Goal: Check status

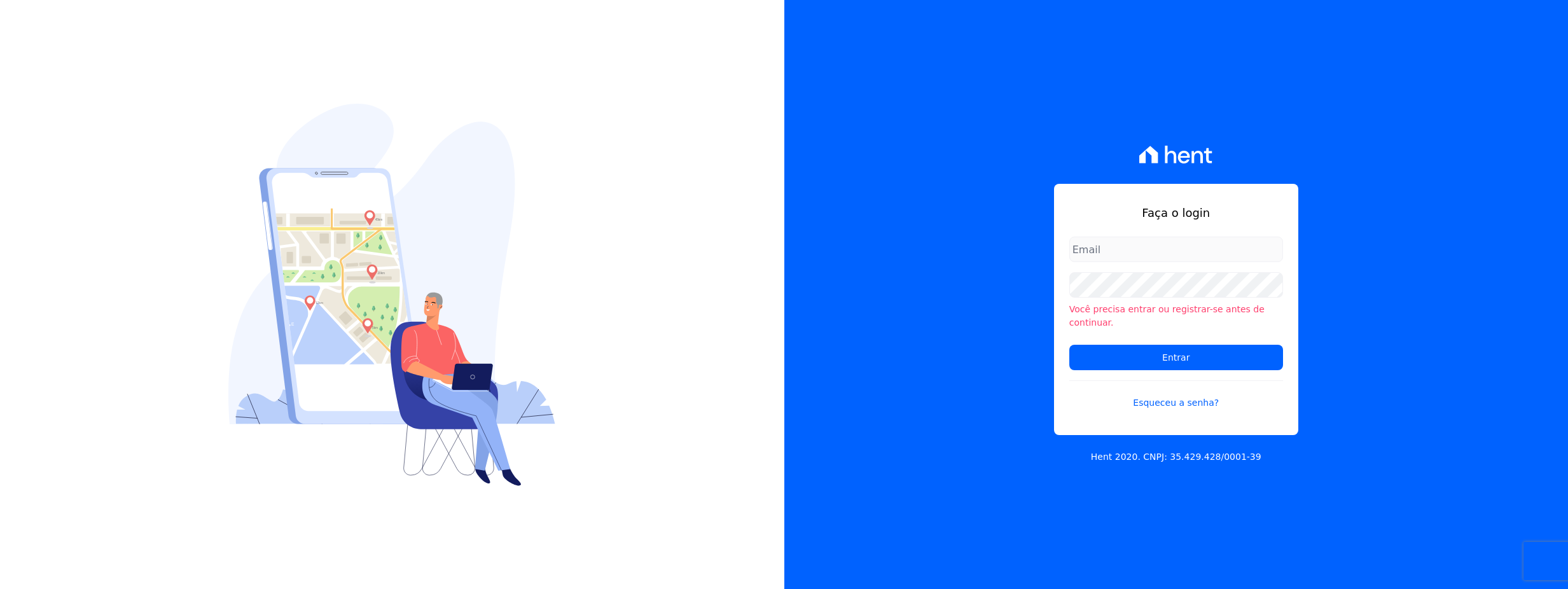
click at [1129, 316] on li "Você precisa entrar ou registrar-se antes de continuar." at bounding box center [1176, 316] width 214 height 27
click at [1123, 260] on input "email" at bounding box center [1176, 249] width 214 height 25
type input "[PERSON_NAME][EMAIL_ADDRESS][DOMAIN_NAME]"
click at [1170, 365] on form "[PERSON_NAME][EMAIL_ADDRESS][DOMAIN_NAME] Você precisa entrar ou registrar-se a…" at bounding box center [1176, 331] width 214 height 188
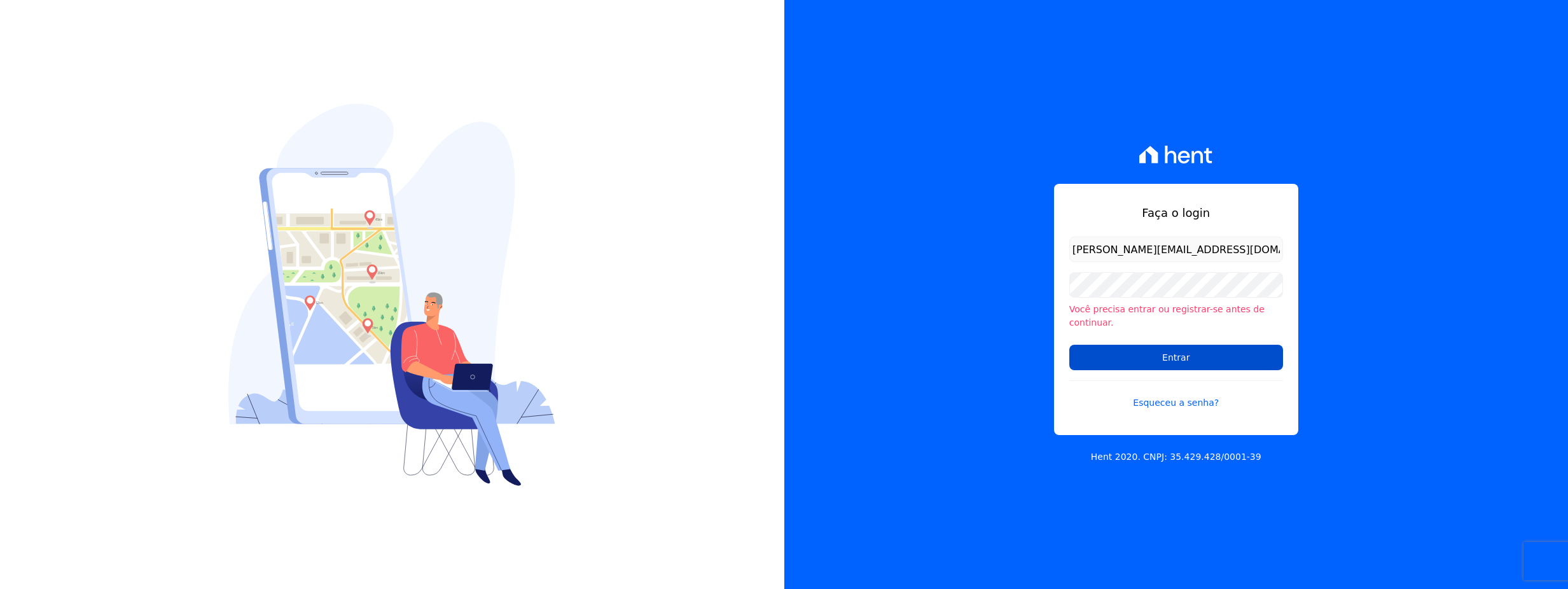
click at [1173, 356] on input "Entrar" at bounding box center [1176, 357] width 214 height 25
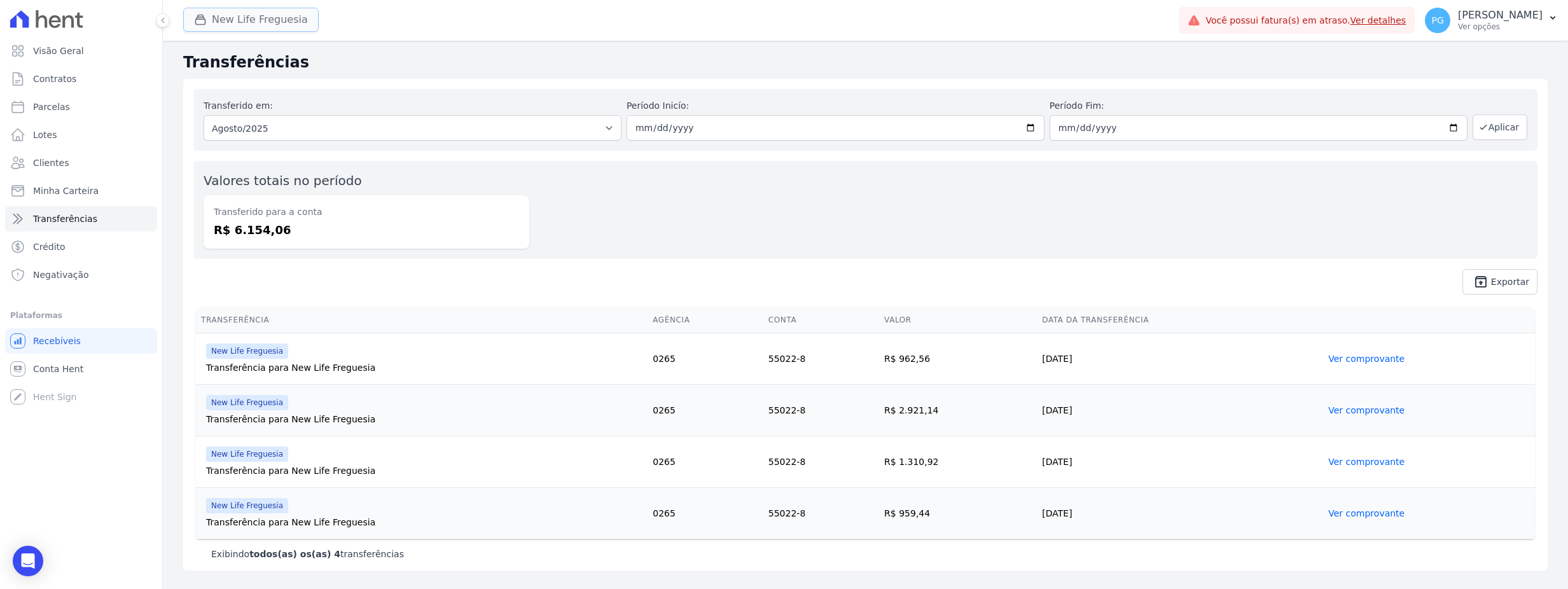
click at [264, 25] on button "New Life Freguesia" at bounding box center [251, 19] width 136 height 24
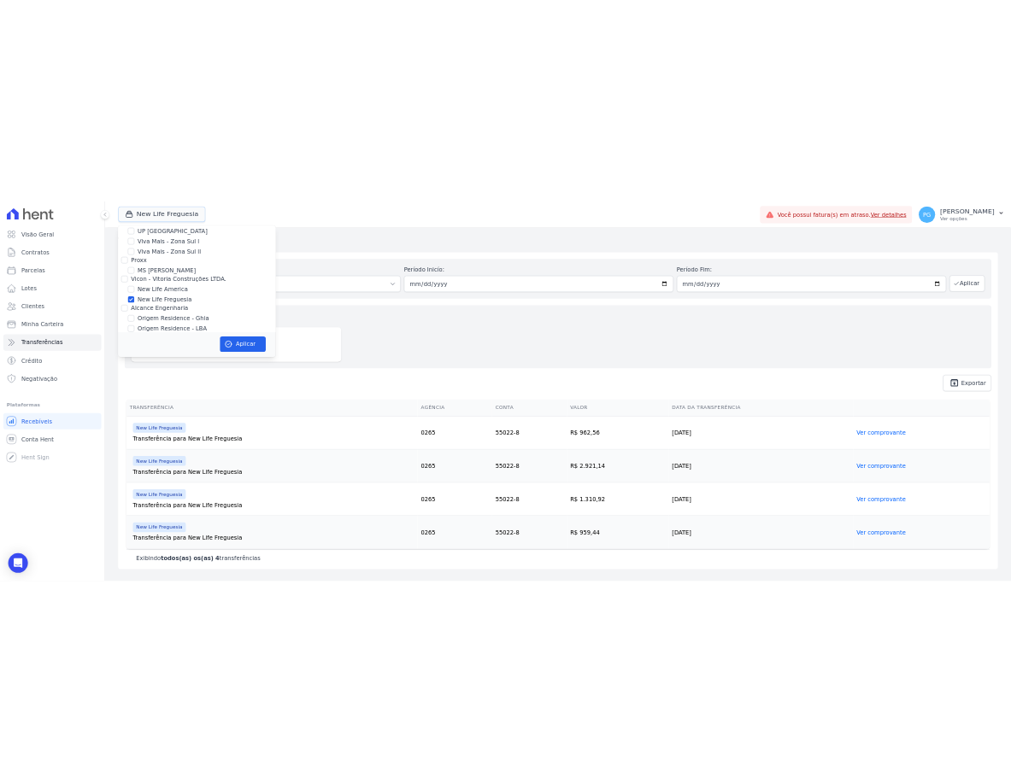
scroll to position [1025, 0]
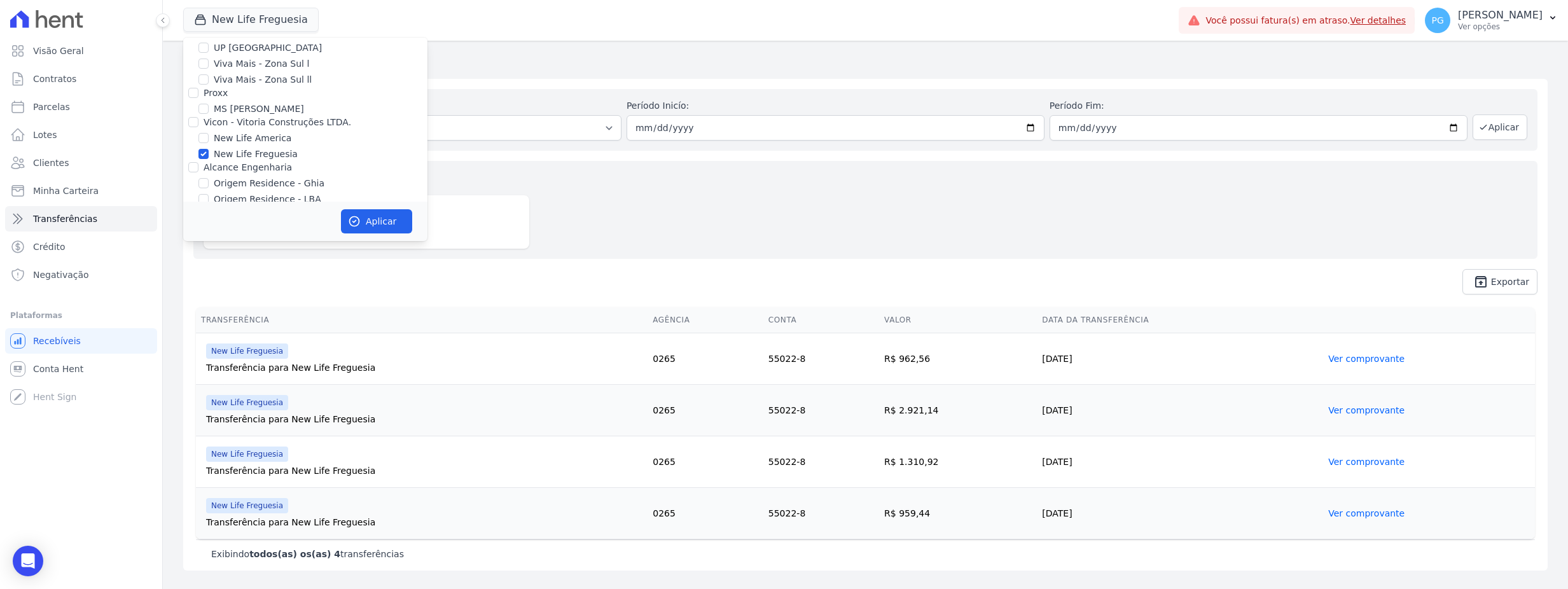
click at [227, 147] on label "New Life Freguesia" at bounding box center [255, 154] width 84 height 13
click at [208, 149] on input "New Life Freguesia" at bounding box center [204, 154] width 10 height 10
checkbox input "false"
click at [283, 176] on label "Origem Residence - Ghia" at bounding box center [269, 183] width 111 height 13
click at [208, 178] on input "Origem Residence - Ghia" at bounding box center [204, 183] width 10 height 10
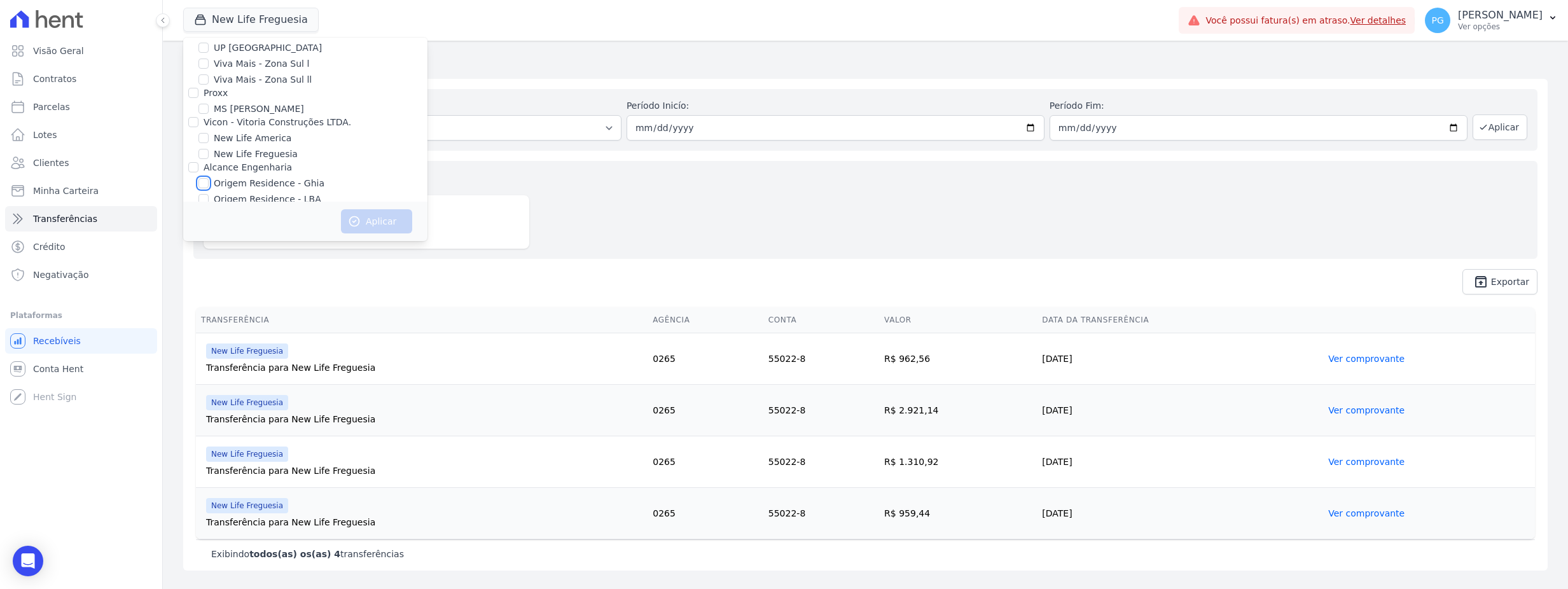
checkbox input "true"
click at [369, 223] on button "Aplicar" at bounding box center [377, 221] width 71 height 24
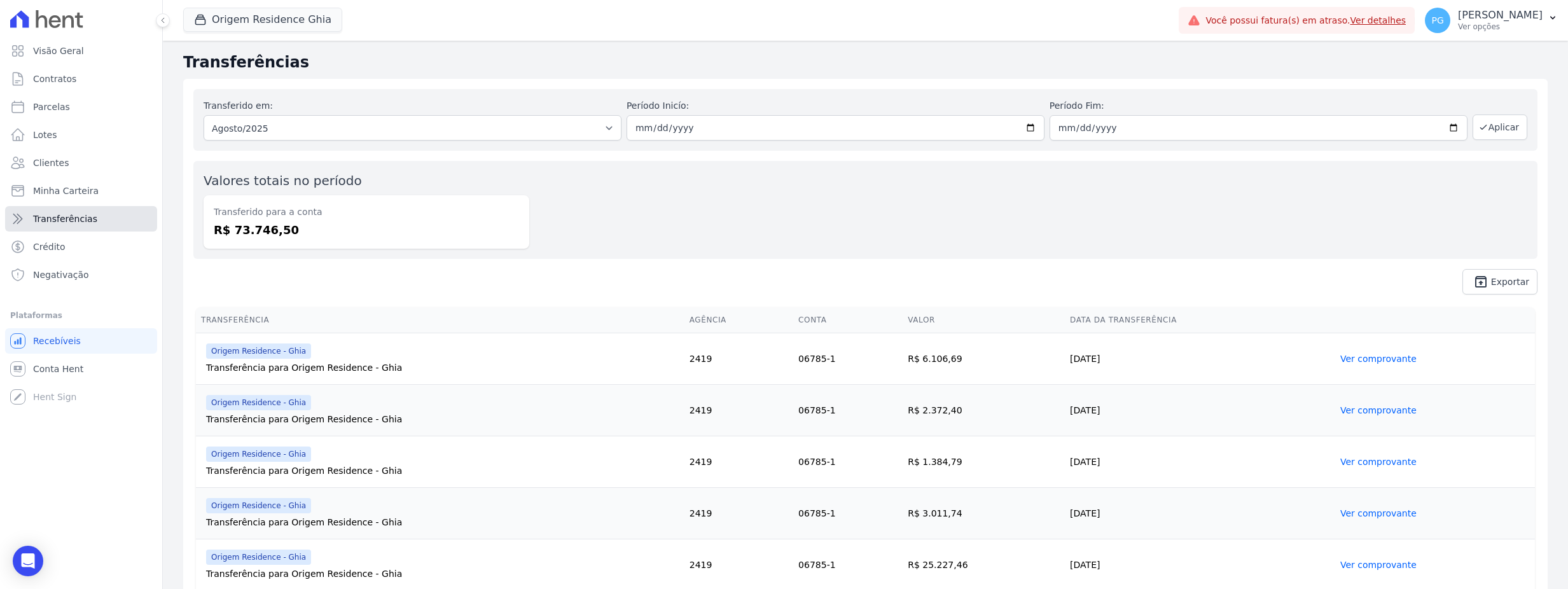
click at [79, 212] on span "Transferências" at bounding box center [65, 218] width 64 height 13
click at [813, 360] on td "06785-1" at bounding box center [847, 359] width 109 height 51
copy tr "06785-1"
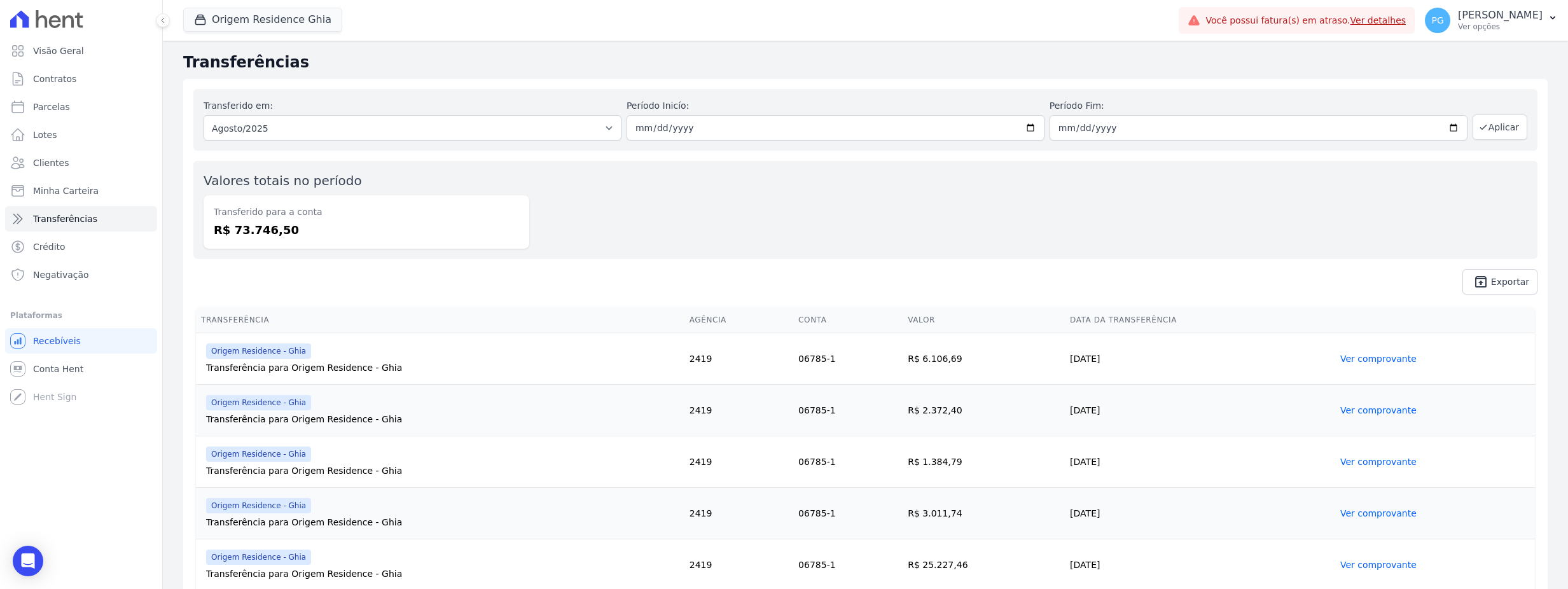
click at [778, 153] on div "Transferido em: Todos os meses Junho/2023 Julho/2023 Agosto/2023 Setembro/2023 …" at bounding box center [865, 191] width 1364 height 226
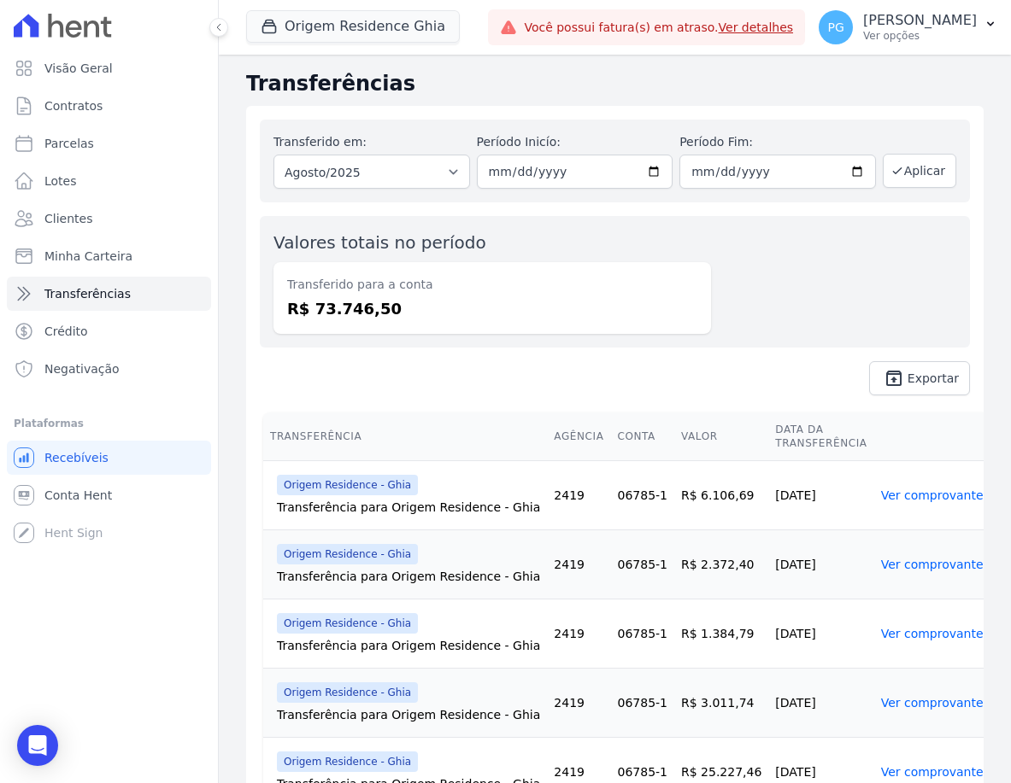
click at [532, 81] on h2 "Transferências" at bounding box center [614, 83] width 737 height 31
